Goal: Complete application form: Complete application form

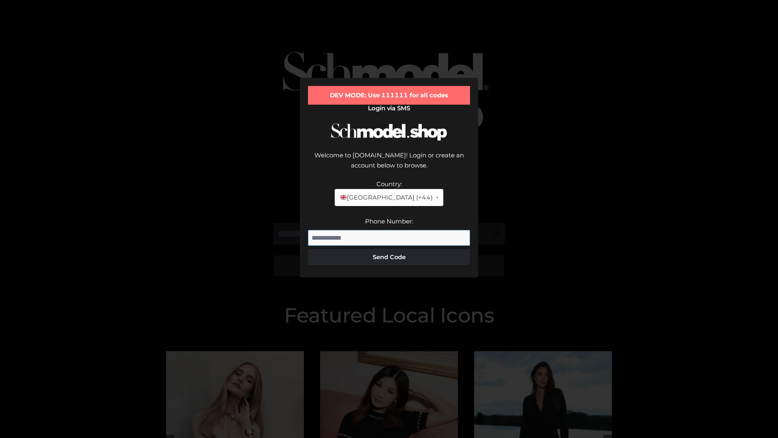
click at [389, 230] on input "Phone Number:" at bounding box center [389, 238] width 162 height 16
type input "**********"
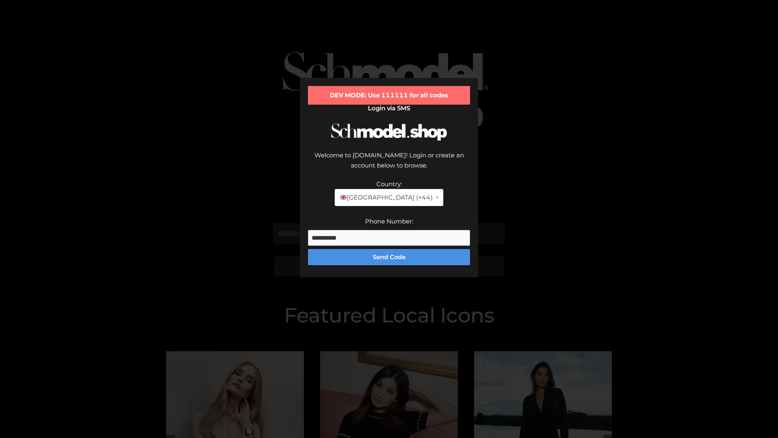
click at [389, 249] on button "Send Code" at bounding box center [389, 257] width 162 height 16
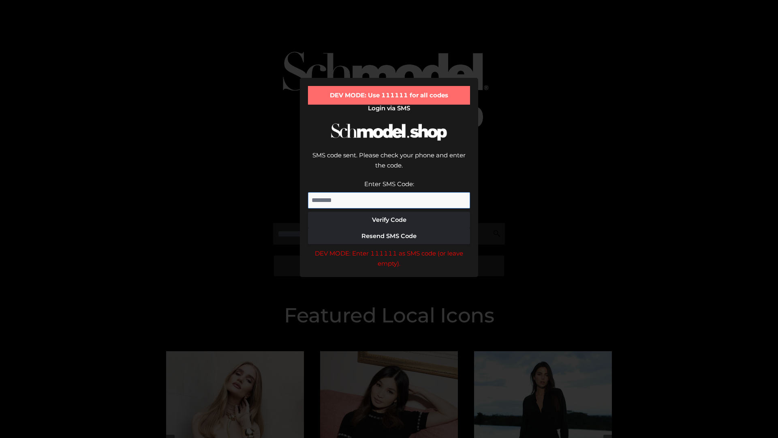
click at [389, 192] on input "Enter SMS Code:" at bounding box center [389, 200] width 162 height 16
type input "******"
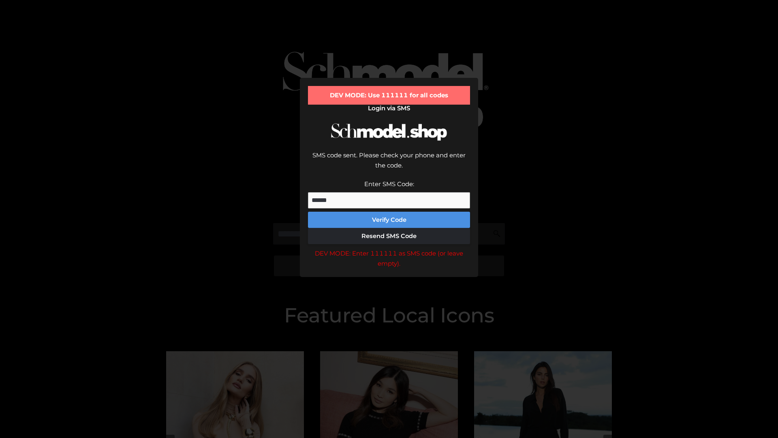
click at [389, 212] on button "Verify Code" at bounding box center [389, 220] width 162 height 16
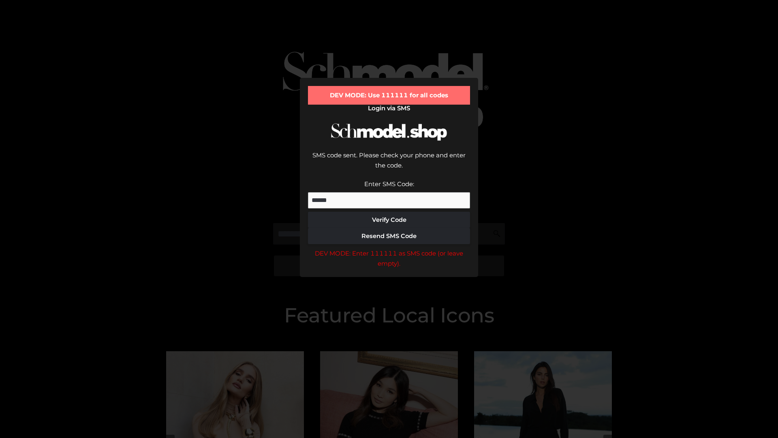
click at [389, 248] on div "DEV MODE: Enter 111111 as SMS code (or leave empty)." at bounding box center [389, 258] width 162 height 21
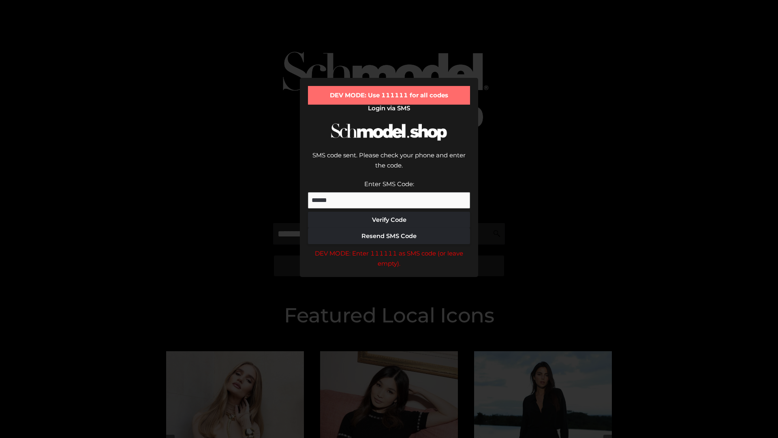
click at [389, 248] on div "DEV MODE: Enter 111111 as SMS code (or leave empty)." at bounding box center [389, 258] width 162 height 21
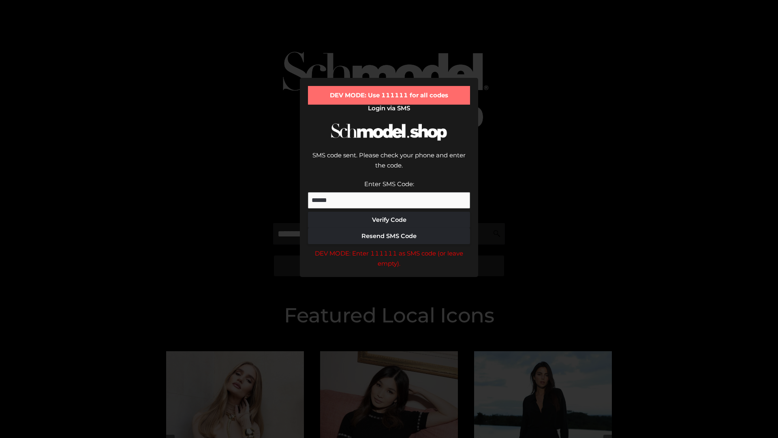
click at [389, 248] on div "DEV MODE: Enter 111111 as SMS code (or leave empty)." at bounding box center [389, 258] width 162 height 21
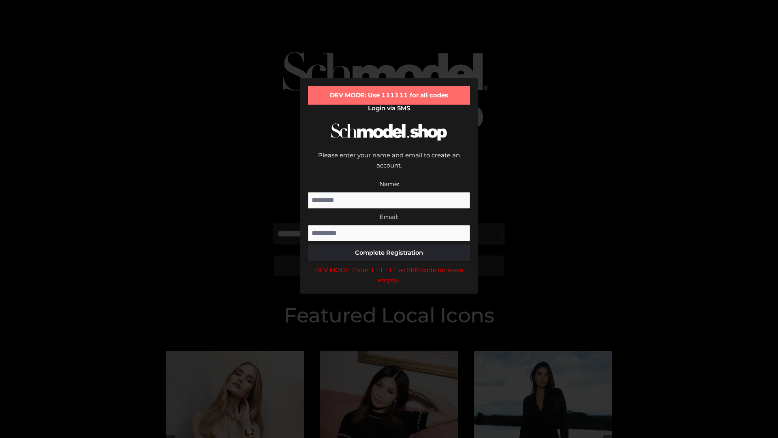
click at [389, 265] on div "DEV MODE: Enter 111111 as SMS code (or leave empty)." at bounding box center [389, 275] width 162 height 21
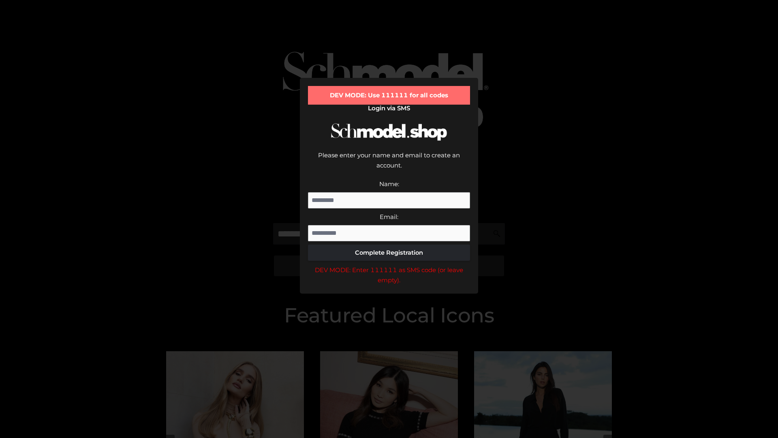
click at [389, 265] on div "DEV MODE: Enter 111111 as SMS code (or leave empty)." at bounding box center [389, 275] width 162 height 21
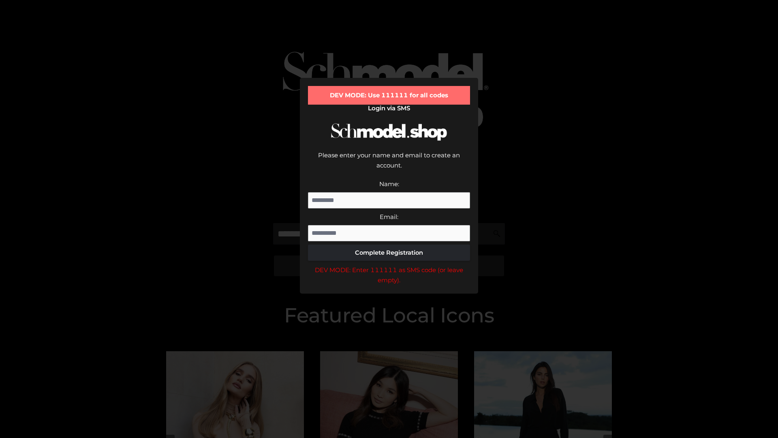
click at [389, 265] on div "DEV MODE: Enter 111111 as SMS code (or leave empty)." at bounding box center [389, 275] width 162 height 21
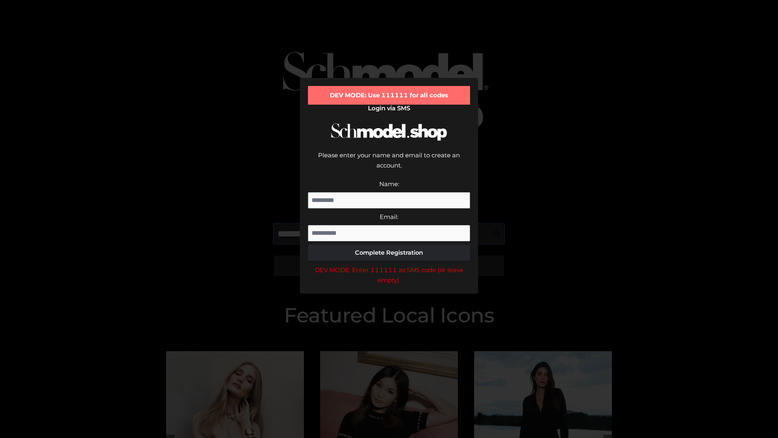
scroll to position [0, 30]
click at [389, 265] on div "DEV MODE: Enter 111111 as SMS code (or leave empty)." at bounding box center [389, 275] width 162 height 21
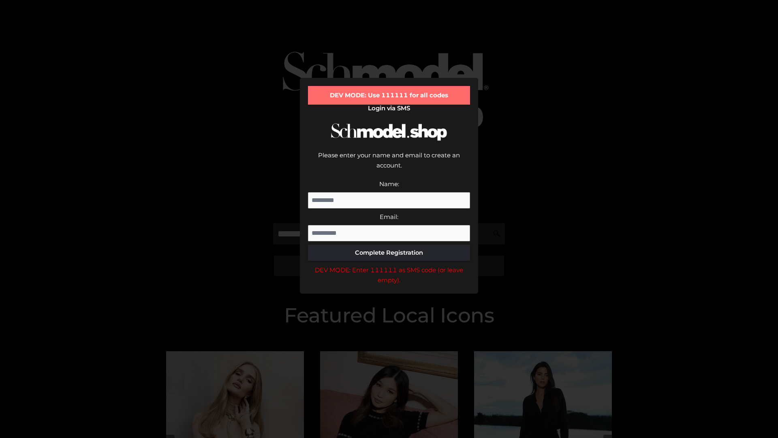
click at [389, 265] on div "DEV MODE: Enter 111111 as SMS code (or leave empty)." at bounding box center [389, 275] width 162 height 21
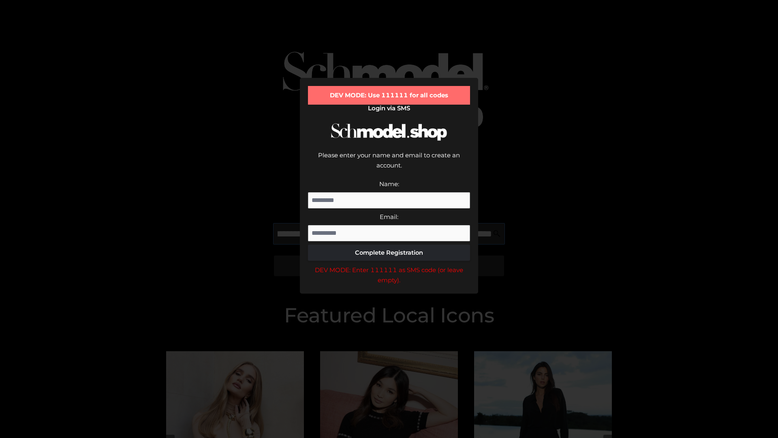
scroll to position [0, 79]
click at [389, 265] on div "DEV MODE: Enter 111111 as SMS code (or leave empty)." at bounding box center [389, 275] width 162 height 21
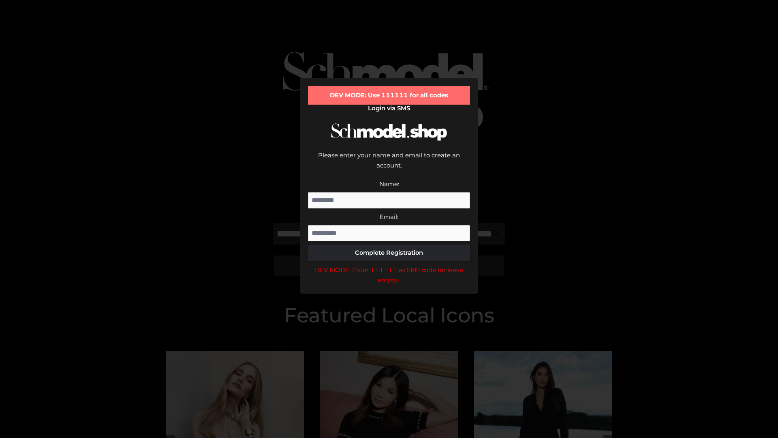
click at [389, 265] on div "DEV MODE: Enter 111111 as SMS code (or leave empty)." at bounding box center [389, 275] width 162 height 21
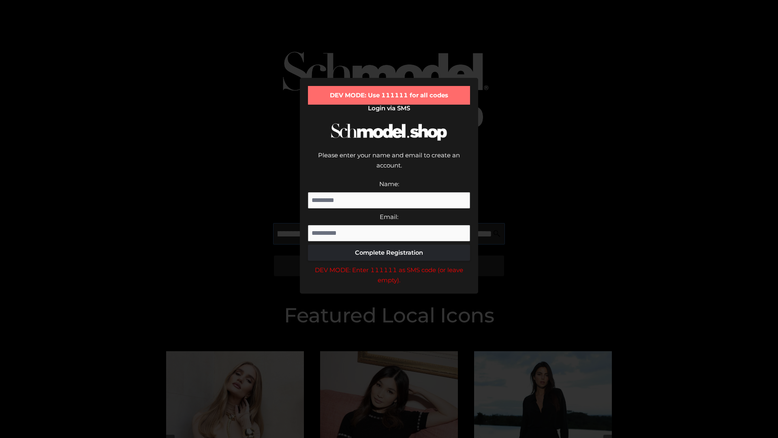
scroll to position [0, 130]
click at [389, 265] on div "DEV MODE: Enter 111111 as SMS code (or leave empty)." at bounding box center [389, 275] width 162 height 21
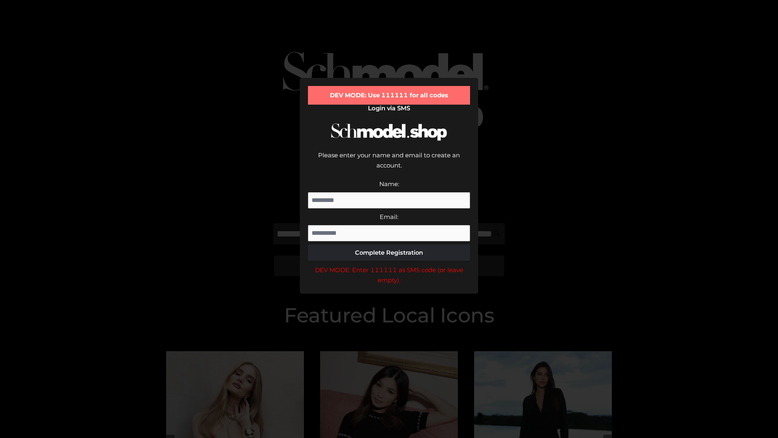
click at [389, 265] on div "DEV MODE: Enter 111111 as SMS code (or leave empty)." at bounding box center [389, 275] width 162 height 21
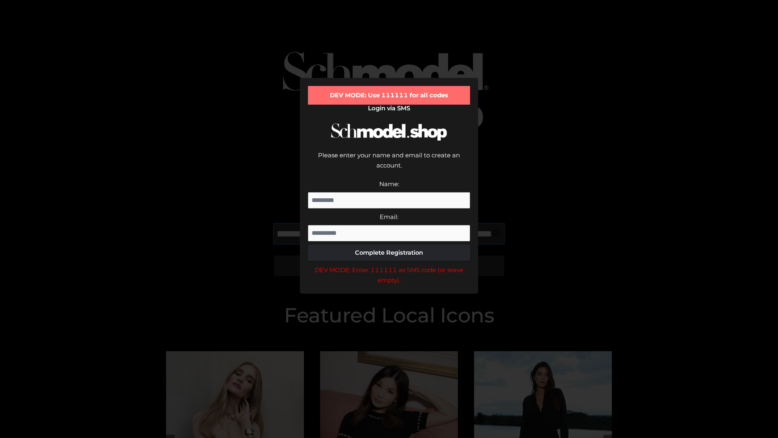
scroll to position [0, 176]
click at [389, 265] on div "DEV MODE: Enter 111111 as SMS code (or leave empty)." at bounding box center [389, 275] width 162 height 21
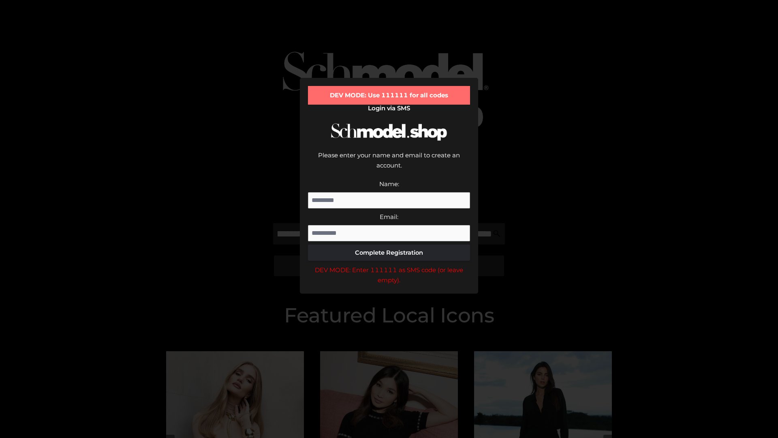
click at [389, 265] on div "DEV MODE: Enter 111111 as SMS code (or leave empty)." at bounding box center [389, 275] width 162 height 21
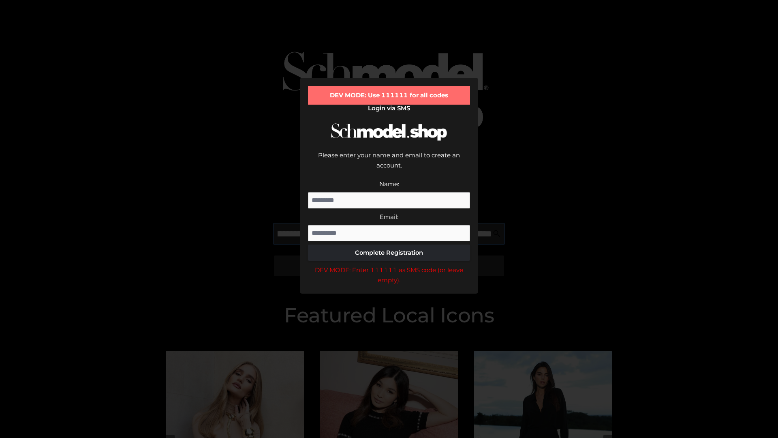
scroll to position [0, 226]
click at [389, 265] on div "DEV MODE: Enter 111111 as SMS code (or leave empty)." at bounding box center [389, 275] width 162 height 21
type input "**********"
